Goal: Check status: Check status

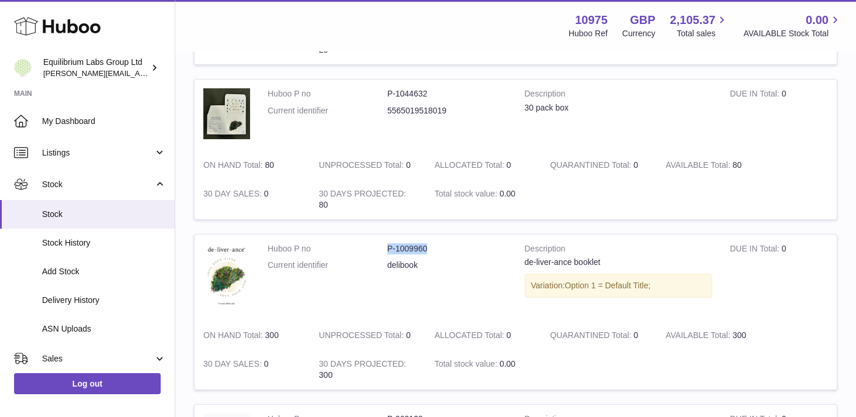
scroll to position [400, 0]
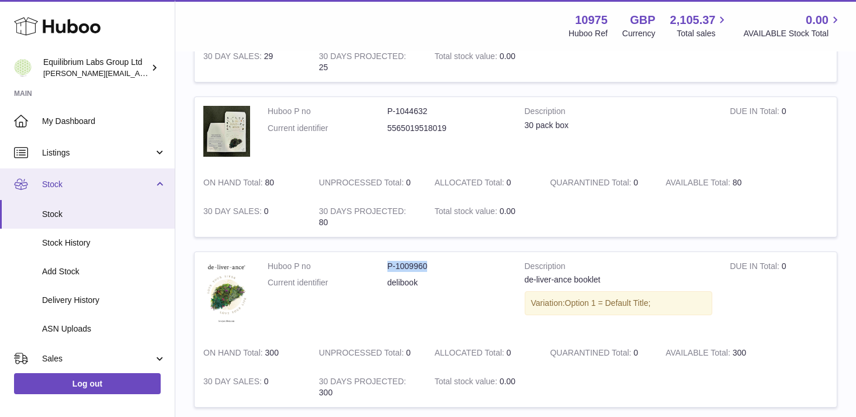
click at [153, 176] on link "Stock" at bounding box center [87, 184] width 175 height 32
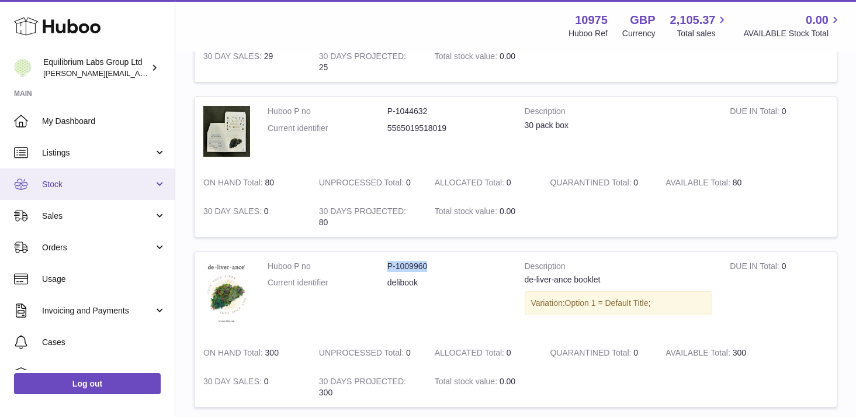
click at [152, 179] on link "Stock" at bounding box center [87, 184] width 175 height 32
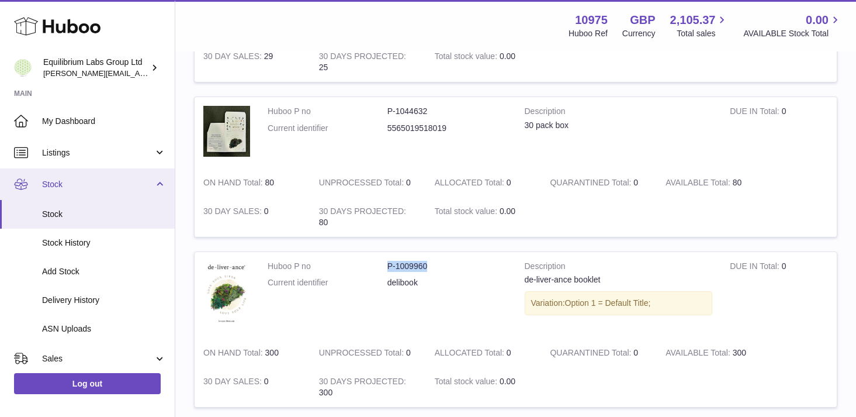
click at [152, 179] on link "Stock" at bounding box center [87, 184] width 175 height 32
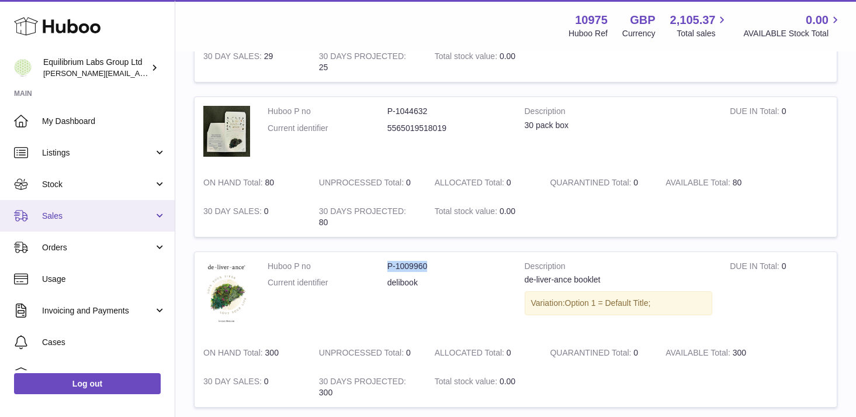
click at [143, 229] on link "Sales" at bounding box center [87, 216] width 175 height 32
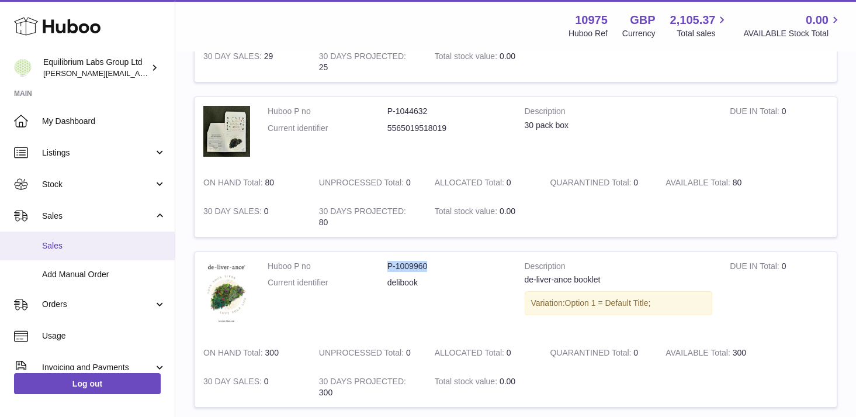
click at [122, 239] on link "Sales" at bounding box center [87, 245] width 175 height 29
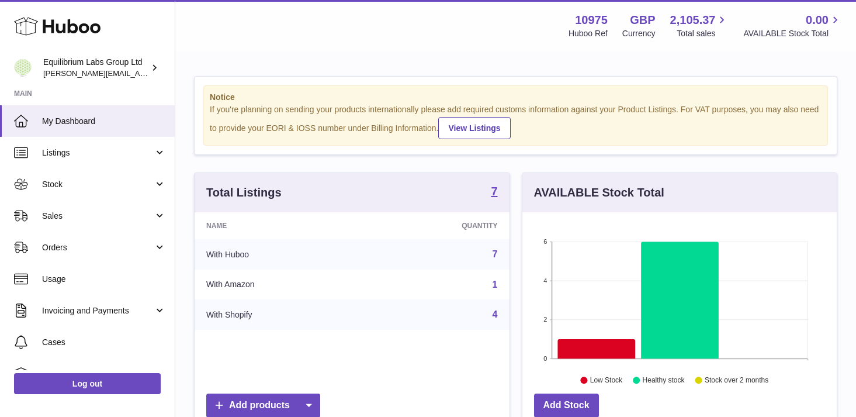
scroll to position [182, 314]
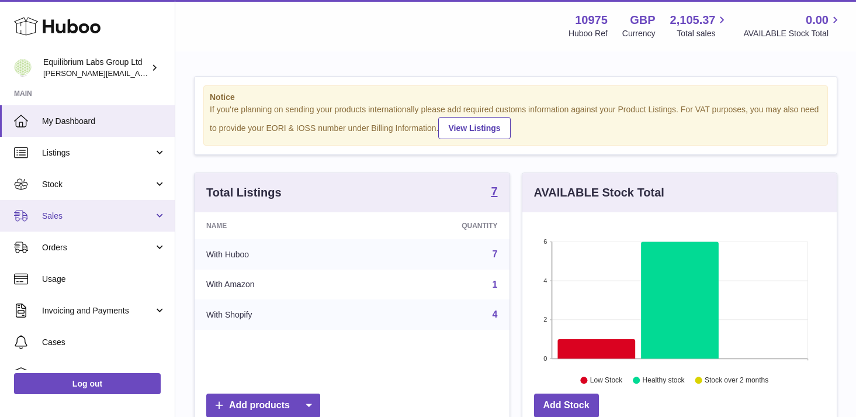
click at [150, 213] on span "Sales" at bounding box center [98, 215] width 112 height 11
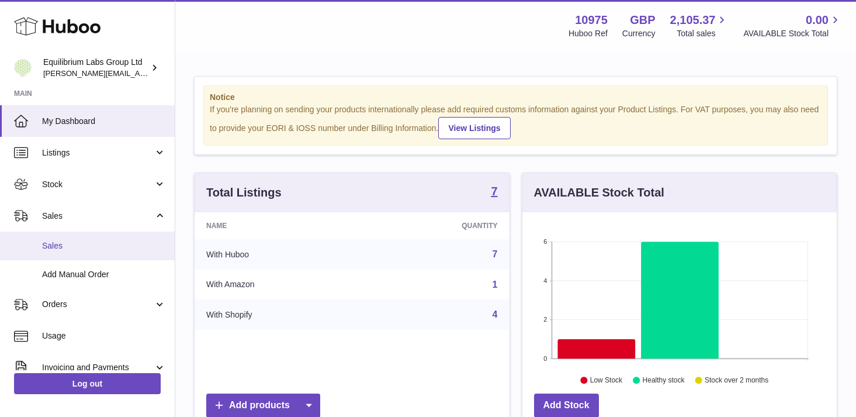
click at [106, 240] on span "Sales" at bounding box center [104, 245] width 124 height 11
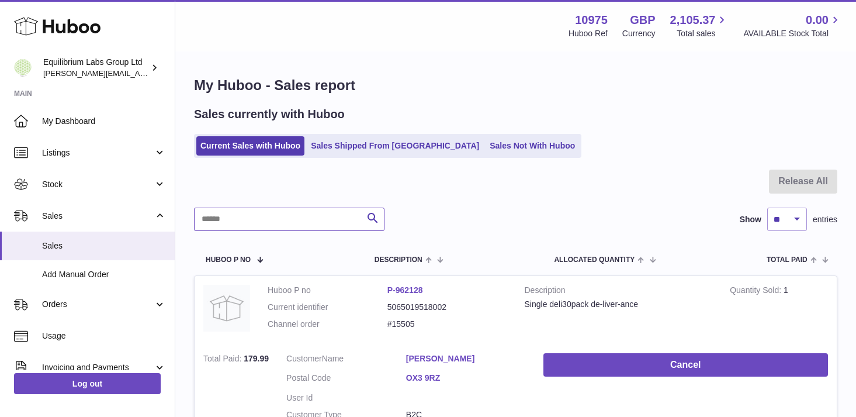
click at [294, 226] on input "text" at bounding box center [289, 218] width 191 height 23
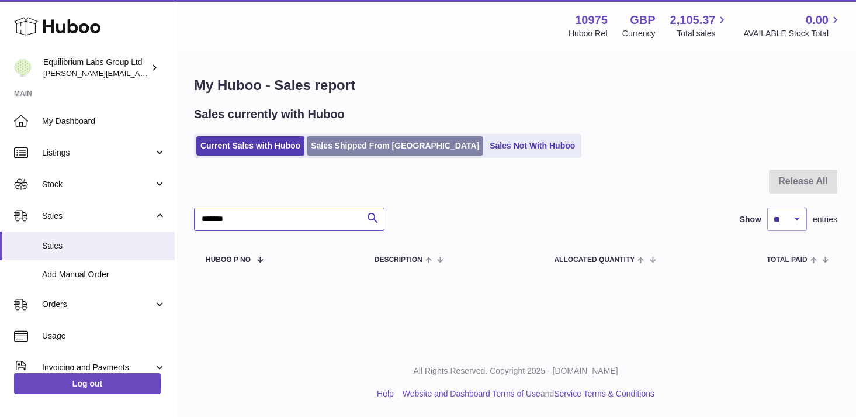
type input "*******"
click at [361, 151] on link "Sales Shipped From [GEOGRAPHIC_DATA]" at bounding box center [395, 145] width 176 height 19
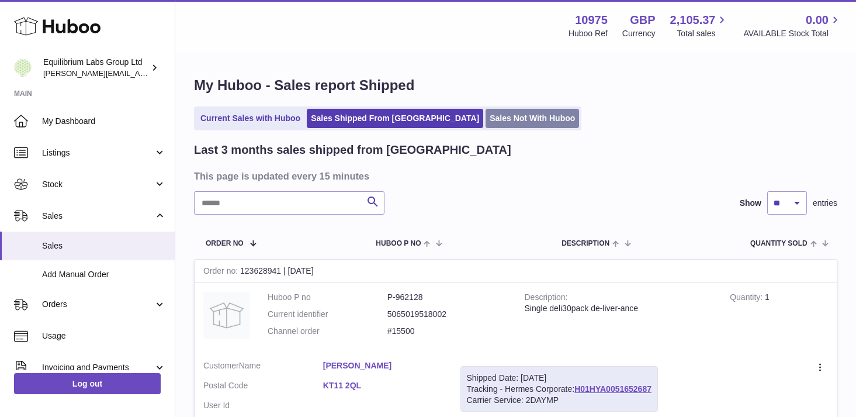
click at [486, 122] on link "Sales Not With Huboo" at bounding box center [533, 118] width 94 height 19
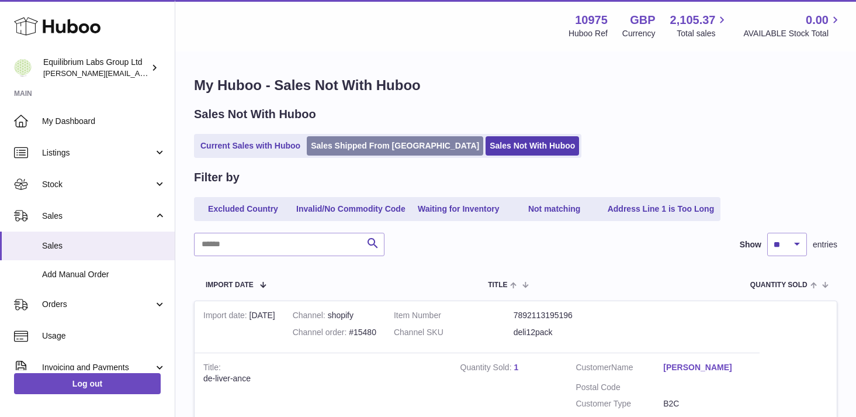
click at [374, 143] on link "Sales Shipped From [GEOGRAPHIC_DATA]" at bounding box center [395, 145] width 176 height 19
click at [369, 140] on link "Sales Shipped From [GEOGRAPHIC_DATA]" at bounding box center [395, 145] width 176 height 19
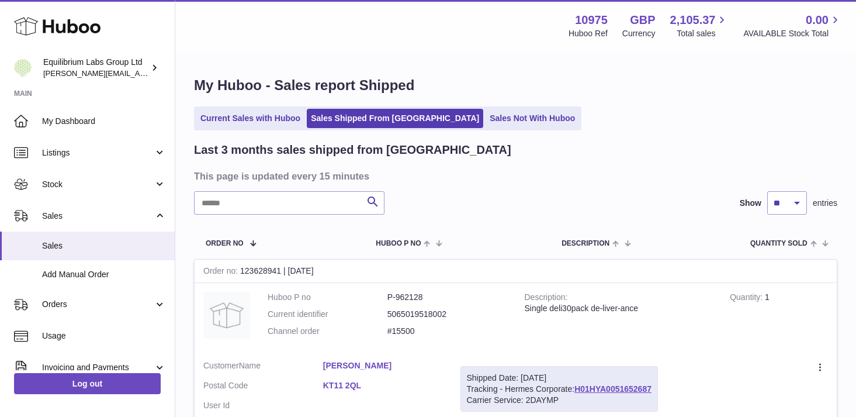
click at [276, 209] on input "text" at bounding box center [289, 202] width 191 height 23
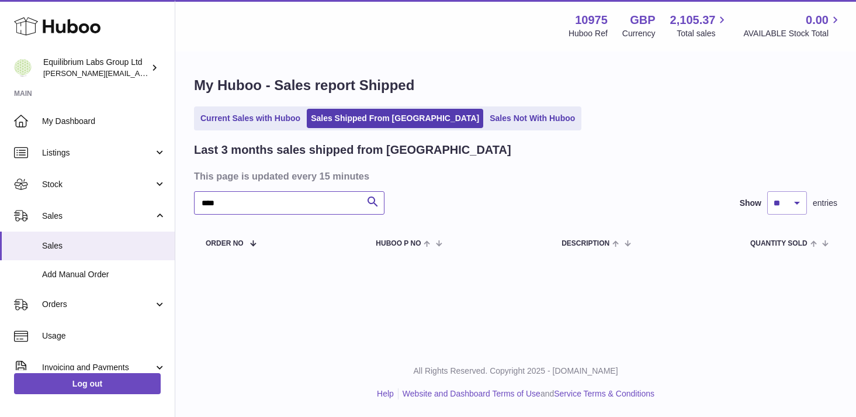
type input "****"
click at [525, 219] on div "Last 3 months sales shipped from [GEOGRAPHIC_DATA] This page is updated every 1…" at bounding box center [515, 200] width 643 height 117
